Goal: Task Accomplishment & Management: Manage account settings

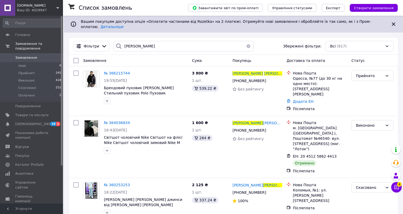
click at [254, 41] on button "button" at bounding box center [248, 46] width 10 height 10
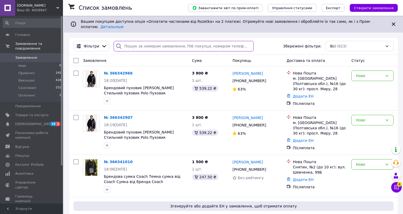
paste input "[PERSON_NAME]"
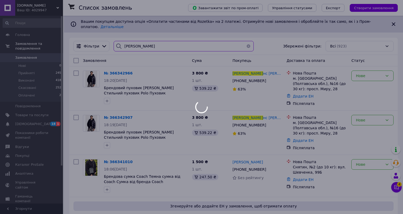
type input "[PERSON_NAME]"
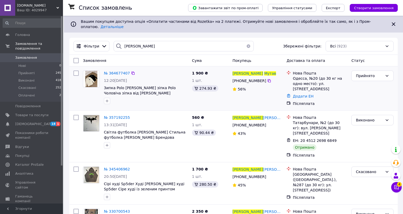
click at [327, 90] on ul "Нова Пошта Одесса, №20 (до 30 кг на одно место): ул. [STREET_ADDRESS] Додати ЕН…" at bounding box center [316, 89] width 61 height 38
click at [313, 94] on link "Додати ЕН" at bounding box center [303, 96] width 21 height 4
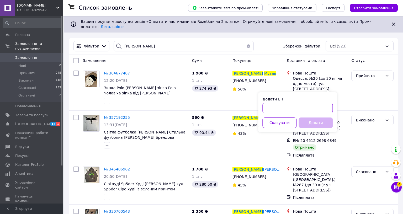
click at [325, 110] on input "Додати ЕН" at bounding box center [297, 108] width 70 height 10
paste input "20451269199454"
type input "20451269199454"
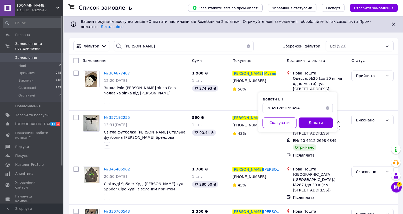
click at [333, 120] on button "Додати" at bounding box center [315, 123] width 34 height 10
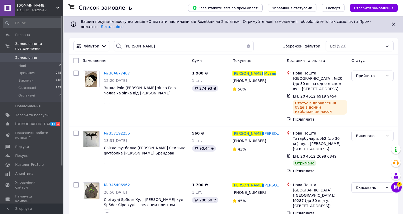
click at [254, 41] on button "button" at bounding box center [248, 46] width 10 height 10
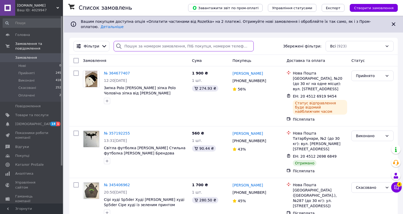
paste input "[PERSON_NAME]"
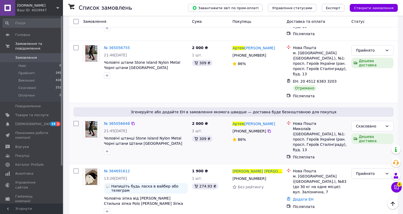
scroll to position [87, 0]
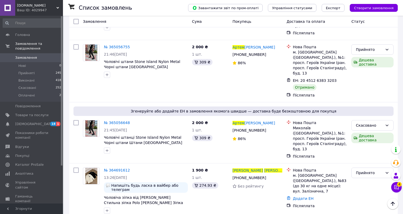
type input "[PERSON_NAME]"
click at [327, 203] on div "Післяплата" at bounding box center [320, 205] width 54 height 5
click at [327, 202] on div "Післяплата" at bounding box center [320, 205] width 56 height 7
click at [313, 196] on link "Додати ЕН" at bounding box center [303, 198] width 21 height 4
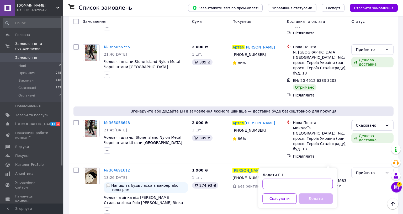
click at [330, 183] on input "Додати ЕН" at bounding box center [297, 184] width 70 height 10
paste input "20451269199956"
type input "20451269199956"
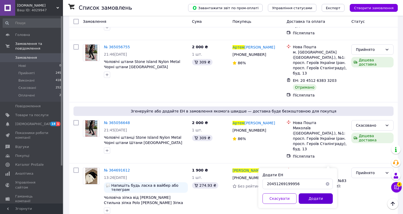
click at [333, 197] on button "Додати" at bounding box center [315, 198] width 34 height 10
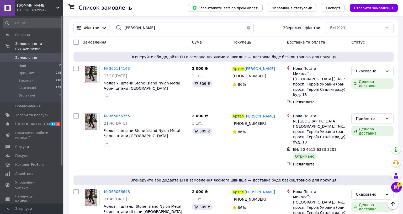
scroll to position [0, 0]
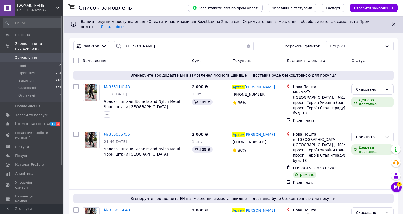
click at [254, 41] on button "button" at bounding box center [248, 46] width 10 height 10
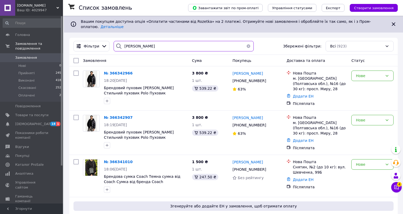
click at [131, 41] on input "[PERSON_NAME]" at bounding box center [184, 46] width 140 height 10
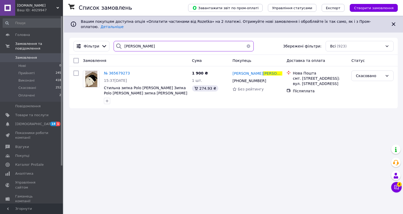
type input "Толмаченко"
click at [254, 42] on button "button" at bounding box center [248, 46] width 10 height 10
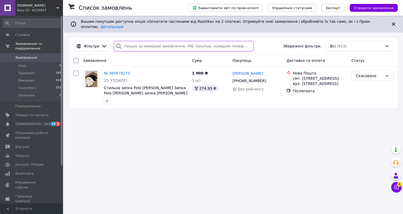
paste input "Тимур Чіканін"
type input "Тимур Чіканін"
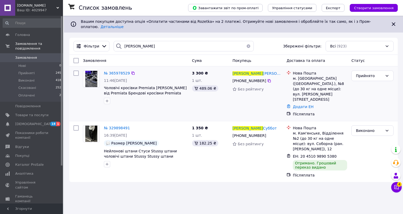
click at [313, 105] on link "Додати ЕН" at bounding box center [303, 107] width 21 height 4
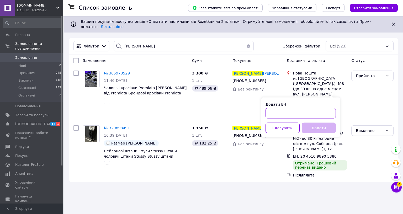
click at [331, 111] on input "Додати ЕН" at bounding box center [300, 113] width 70 height 10
paste input "20451268211670"
type input "20451268211670"
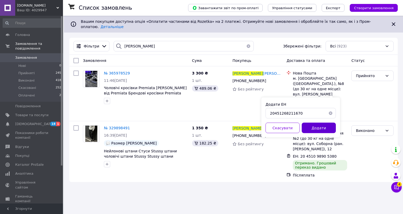
click at [336, 126] on button "Додати" at bounding box center [319, 128] width 34 height 10
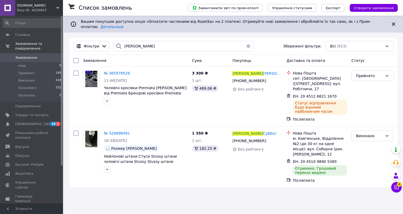
click at [38, 13] on div "Fleex.Store Ваш ID: 4029947" at bounding box center [39, 8] width 48 height 16
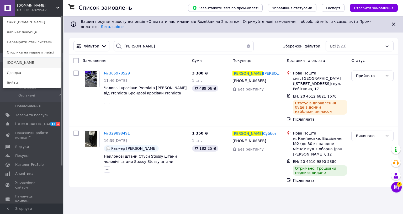
click at [19, 61] on link "[DOMAIN_NAME]" at bounding box center [32, 63] width 58 height 10
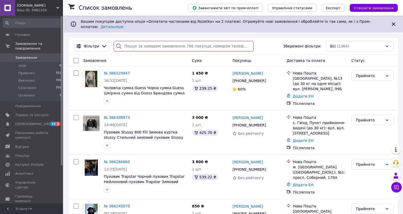
click at [139, 41] on input "search" at bounding box center [184, 46] width 140 height 10
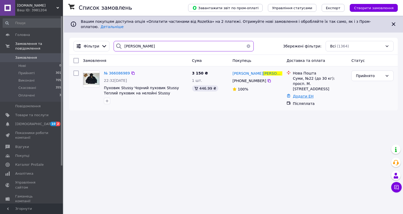
type input "Батраченко"
click at [313, 94] on link "Додати ЕН" at bounding box center [303, 96] width 21 height 4
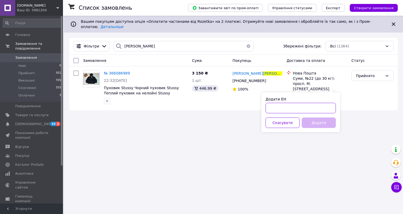
click at [334, 106] on input "Додати ЕН" at bounding box center [300, 108] width 70 height 10
paste input "20451268823505"
type input "20451268823505"
click at [336, 123] on button "Додати" at bounding box center [319, 123] width 34 height 10
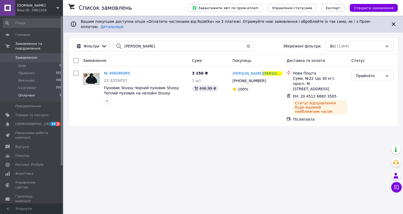
click at [46, 92] on li "Оплачені 3" at bounding box center [32, 97] width 64 height 10
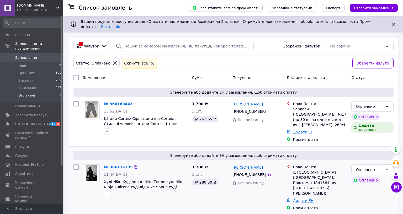
scroll to position [62, 0]
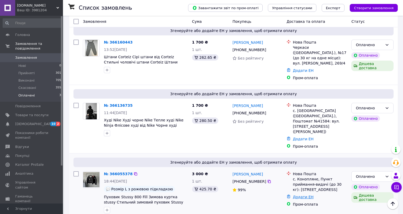
click at [313, 195] on link "Додати ЕН" at bounding box center [303, 197] width 21 height 4
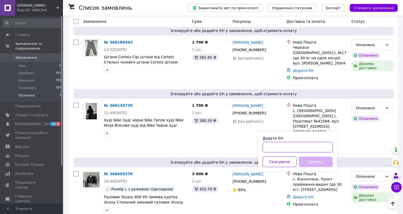
click at [333, 142] on input "Додати ЕН" at bounding box center [297, 147] width 70 height 10
paste input "20451268808080"
type input "20451268808080"
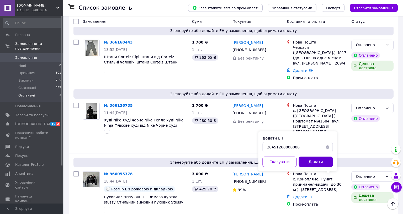
click at [333, 157] on button "Додати" at bounding box center [315, 162] width 34 height 10
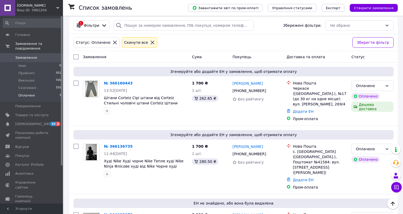
scroll to position [0, 0]
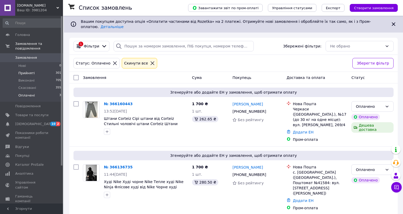
click at [40, 70] on li "Прийняті 301" at bounding box center [32, 73] width 64 height 7
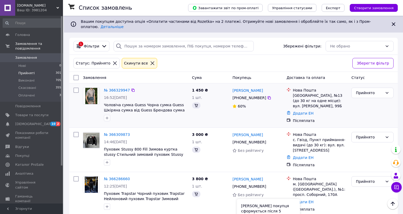
click at [292, 99] on div at bounding box center [288, 98] width 6 height 21
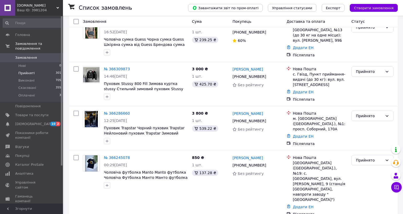
scroll to position [146, 0]
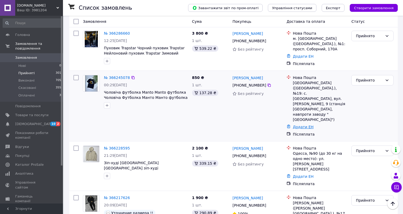
click at [313, 125] on link "Додати ЕН" at bounding box center [303, 127] width 21 height 4
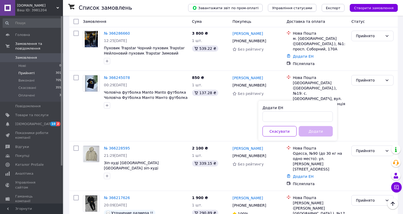
click at [327, 122] on div "Додати ЕН Скасувати Додати" at bounding box center [297, 121] width 79 height 40
click at [333, 118] on input "Додати ЕН" at bounding box center [297, 116] width 70 height 10
paste input "20451269158882"
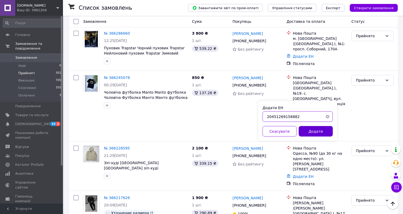
type input "20451269158882"
click at [333, 133] on button "Додати" at bounding box center [315, 131] width 34 height 10
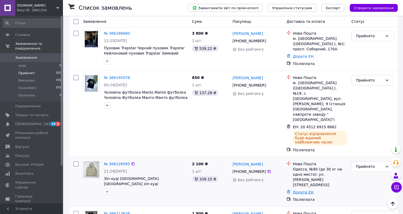
click at [313, 190] on link "Додати ЕН" at bounding box center [303, 192] width 21 height 4
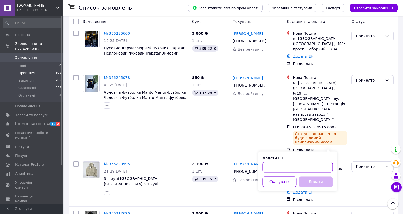
click at [329, 169] on input "Додати ЕН" at bounding box center [297, 167] width 70 height 10
paste input "20451269037171"
type input "20451269037171"
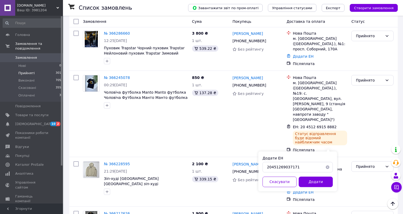
click at [333, 183] on button "Додати" at bounding box center [315, 182] width 34 height 10
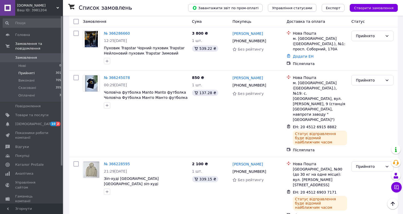
click at [44, 8] on div "Ваш ID: 3981204" at bounding box center [40, 10] width 46 height 5
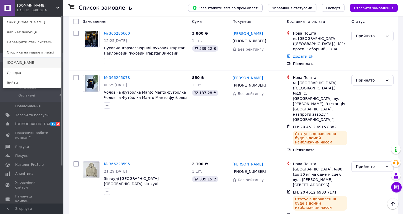
click at [24, 62] on link "[DOMAIN_NAME]" at bounding box center [32, 63] width 58 height 10
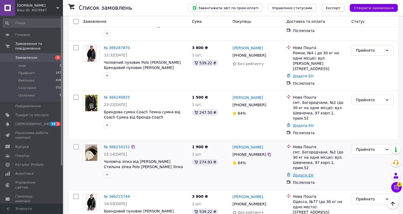
scroll to position [408, 0]
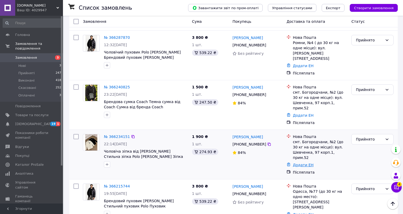
click at [313, 163] on link "Додати ЕН" at bounding box center [303, 165] width 21 height 4
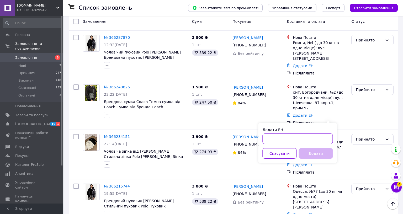
click at [330, 137] on input "Додати ЕН" at bounding box center [297, 139] width 70 height 10
paste input "20451269201041"
type input "20451269201041"
click at [333, 153] on button "Додати" at bounding box center [315, 153] width 34 height 10
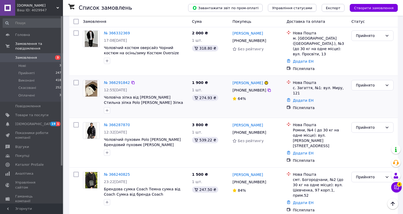
scroll to position [291, 0]
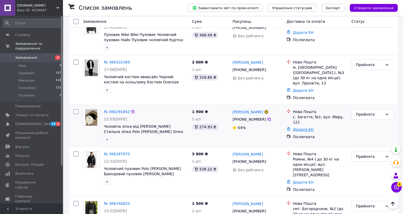
click at [313, 127] on link "Додати ЕН" at bounding box center [303, 129] width 21 height 4
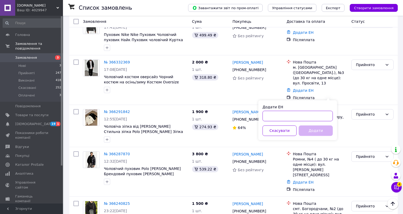
click at [325, 114] on input "Додати ЕН" at bounding box center [297, 116] width 70 height 10
paste input "20451269201632"
type input "20451269201632"
click at [333, 130] on button "Додати" at bounding box center [315, 130] width 34 height 10
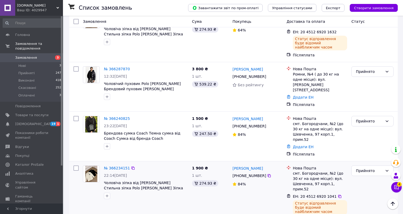
scroll to position [408, 0]
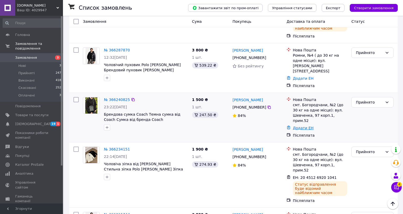
click at [313, 126] on link "Додати ЕН" at bounding box center [303, 128] width 21 height 4
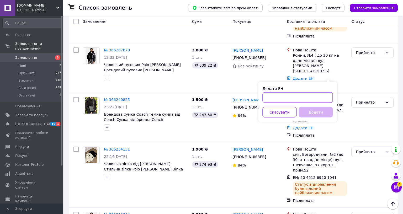
drag, startPoint x: 326, startPoint y: 96, endPoint x: 336, endPoint y: 104, distance: 12.5
click at [326, 96] on input "Додати ЕН" at bounding box center [297, 97] width 70 height 10
paste input "20451269080909"
type input "20451269080909"
click at [333, 113] on button "Додати" at bounding box center [315, 112] width 34 height 10
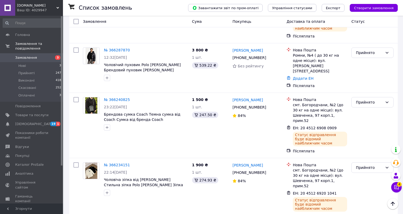
click at [41, 9] on div "Ваш ID: 4029947" at bounding box center [40, 10] width 46 height 5
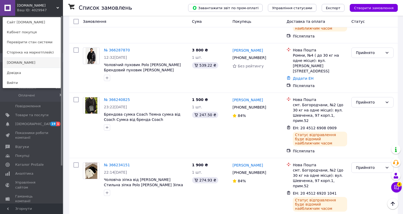
click at [18, 64] on link "[DOMAIN_NAME]" at bounding box center [32, 63] width 58 height 10
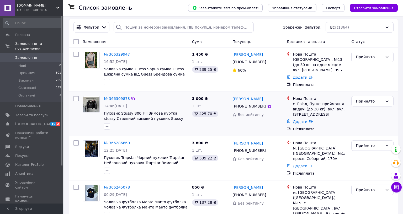
scroll to position [29, 0]
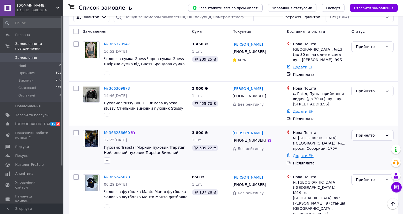
drag, startPoint x: 322, startPoint y: 142, endPoint x: 325, endPoint y: 146, distance: 5.0
click at [313, 154] on link "Додати ЕН" at bounding box center [303, 156] width 21 height 4
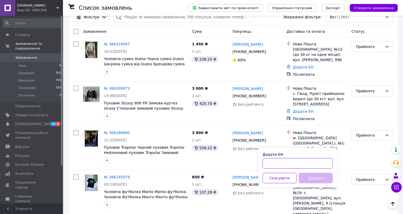
click at [333, 163] on input "Додати ЕН" at bounding box center [297, 163] width 70 height 10
paste input "20451269032675"
type input "20451269032675"
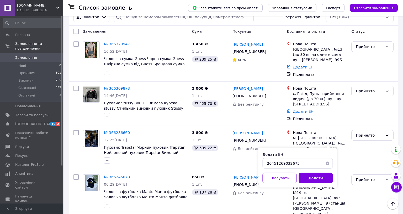
click at [333, 175] on button "Додати" at bounding box center [315, 178] width 34 height 10
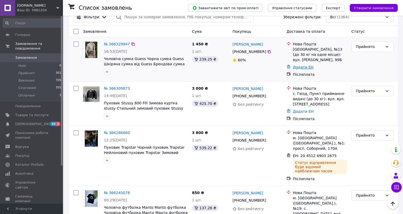
click at [313, 65] on link "Додати ЕН" at bounding box center [303, 67] width 21 height 4
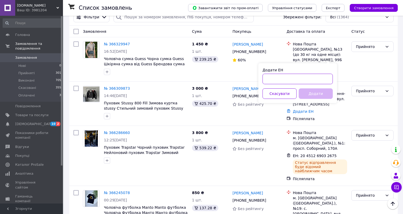
drag, startPoint x: 324, startPoint y: 78, endPoint x: 337, endPoint y: 84, distance: 14.9
click at [324, 78] on input "Додати ЕН" at bounding box center [297, 79] width 70 height 10
paste input "20451269199457"
type input "20451269199457"
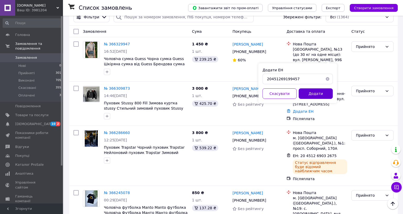
click at [333, 91] on button "Додати" at bounding box center [315, 93] width 34 height 10
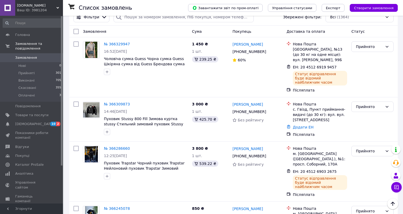
click at [32, 14] on div "Fleex.ua Ваш ID: 3981204" at bounding box center [39, 8] width 48 height 16
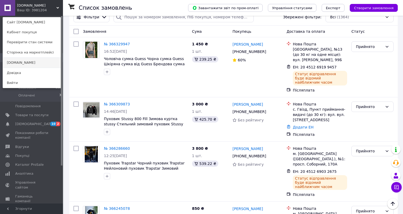
click at [30, 59] on link "[DOMAIN_NAME]" at bounding box center [32, 63] width 58 height 10
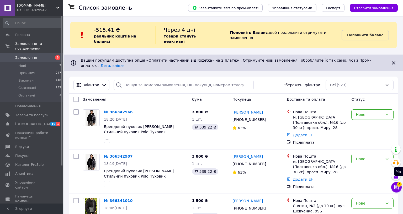
click at [399, 185] on icon at bounding box center [396, 187] width 5 height 5
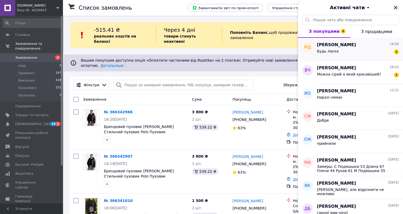
click at [380, 52] on div "Будь ласка 3" at bounding box center [358, 52] width 82 height 8
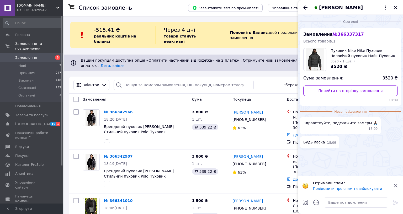
click at [399, 183] on icon at bounding box center [395, 186] width 6 height 6
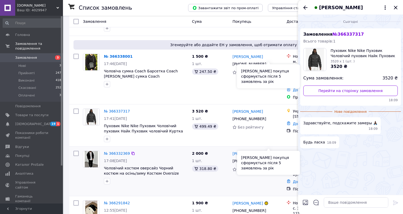
scroll to position [204, 0]
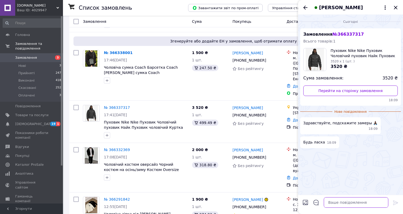
click at [388, 197] on textarea at bounding box center [356, 202] width 65 height 10
type textarea "Доброго вечора"
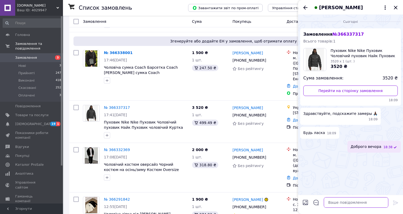
click at [388, 197] on textarea at bounding box center [356, 202] width 65 height 10
paste textarea "Новые пуховики, размеры как в оригинале: Розміри: ХС,С,М,Л,ХЛ ХС розмір: Між па…"
type textarea "Новые пуховики, размеры как в оригинале: Розміри: ХС,С,М,Л,ХЛ ХС розмір: Між па…"
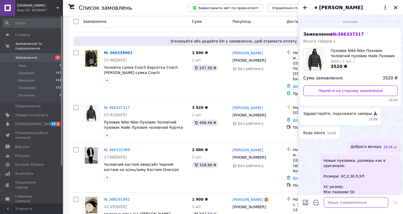
scroll to position [105, 0]
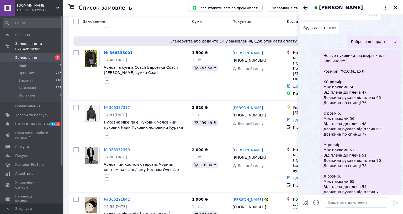
click at [307, 8] on icon "Назад" at bounding box center [305, 8] width 4 height 4
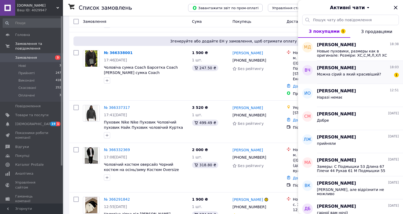
click at [399, 73] on div "Можна сірий а який красивіший? 1" at bounding box center [358, 75] width 82 height 8
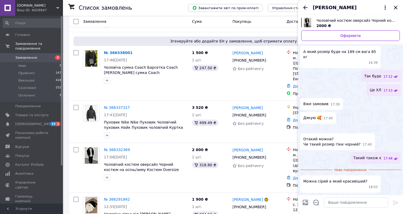
scroll to position [158, 0]
click at [388, 197] on textarea at bounding box center [356, 202] width 65 height 10
type textarea "Добре, буде сірий"
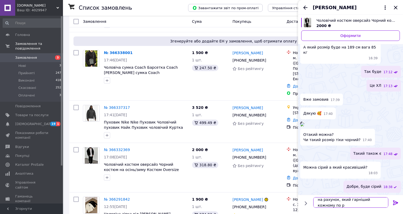
scroll to position [0, 0]
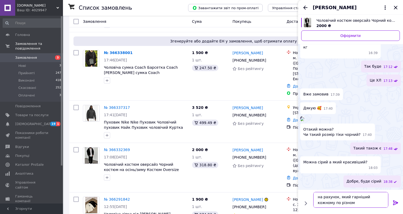
type textarea "на рахунок, який гарніший кожному по різному"
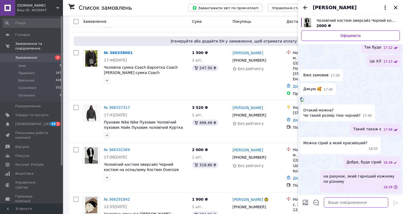
scroll to position [187, 0]
click at [399, 8] on icon "Закрити" at bounding box center [395, 7] width 6 height 6
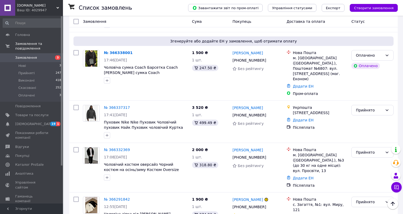
click at [38, 7] on span "[DOMAIN_NAME]" at bounding box center [36, 5] width 39 height 5
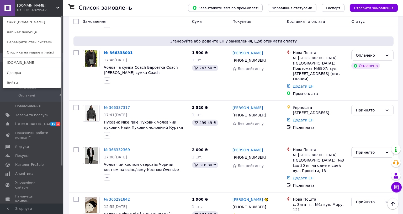
click at [34, 14] on div "Fleex.Store Ваш ID: 4029947" at bounding box center [27, 8] width 24 height 16
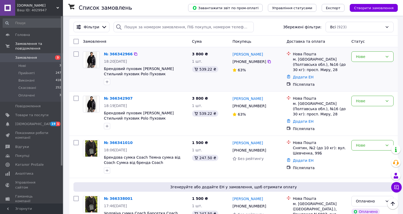
scroll to position [58, 0]
